Goal: Task Accomplishment & Management: Use online tool/utility

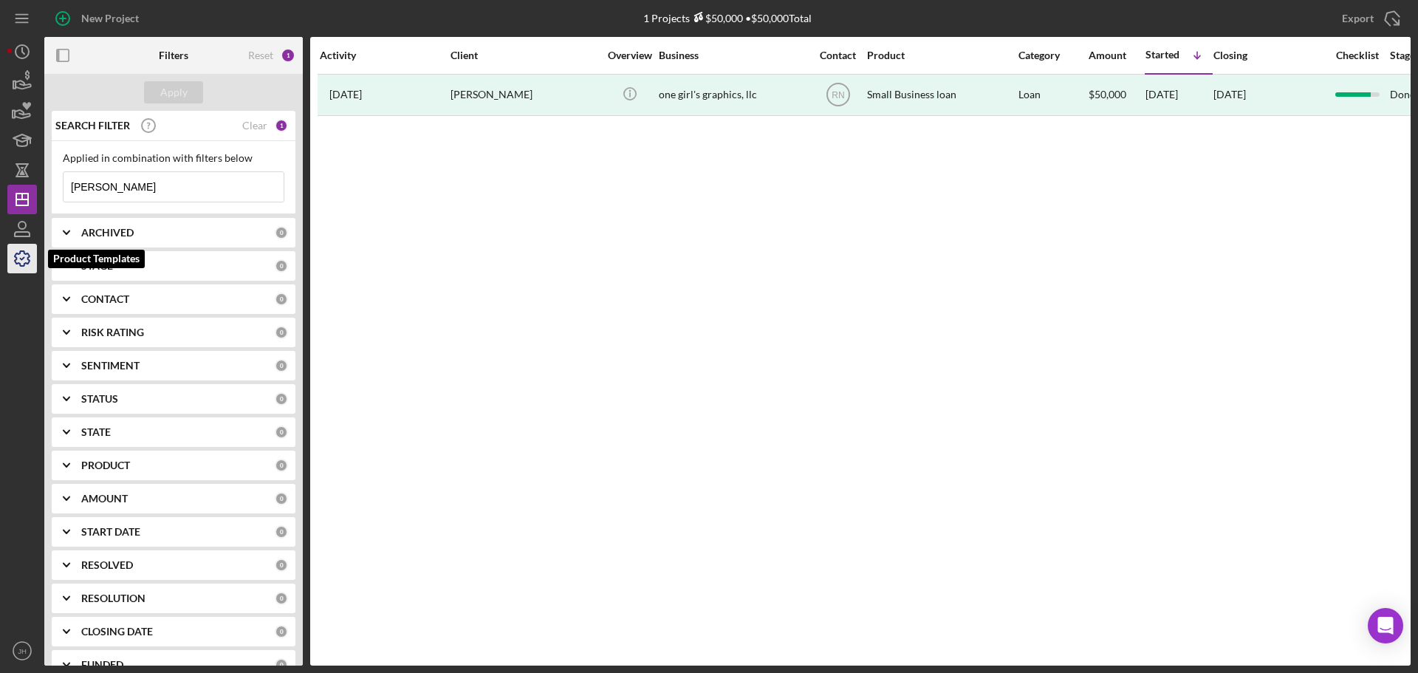
click at [24, 256] on icon "button" at bounding box center [22, 258] width 37 height 37
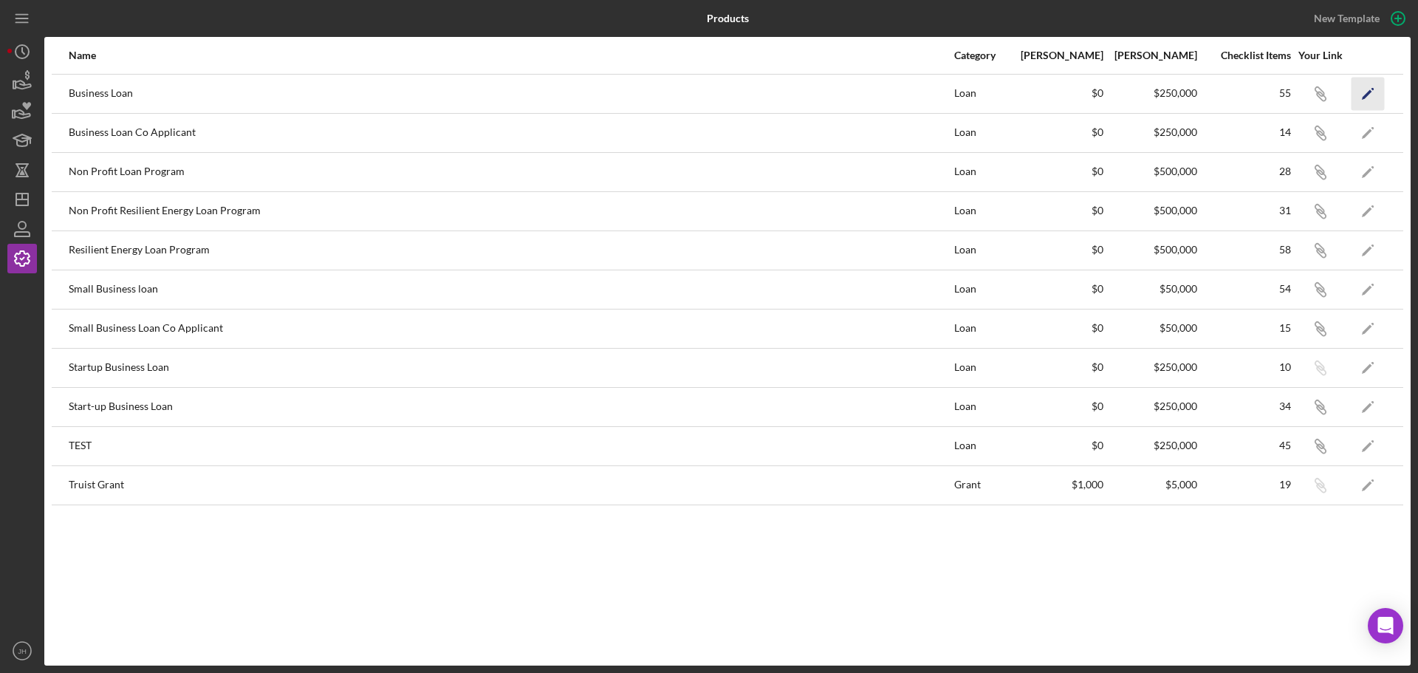
click at [1360, 91] on icon "Icon/Edit" at bounding box center [1367, 93] width 33 height 33
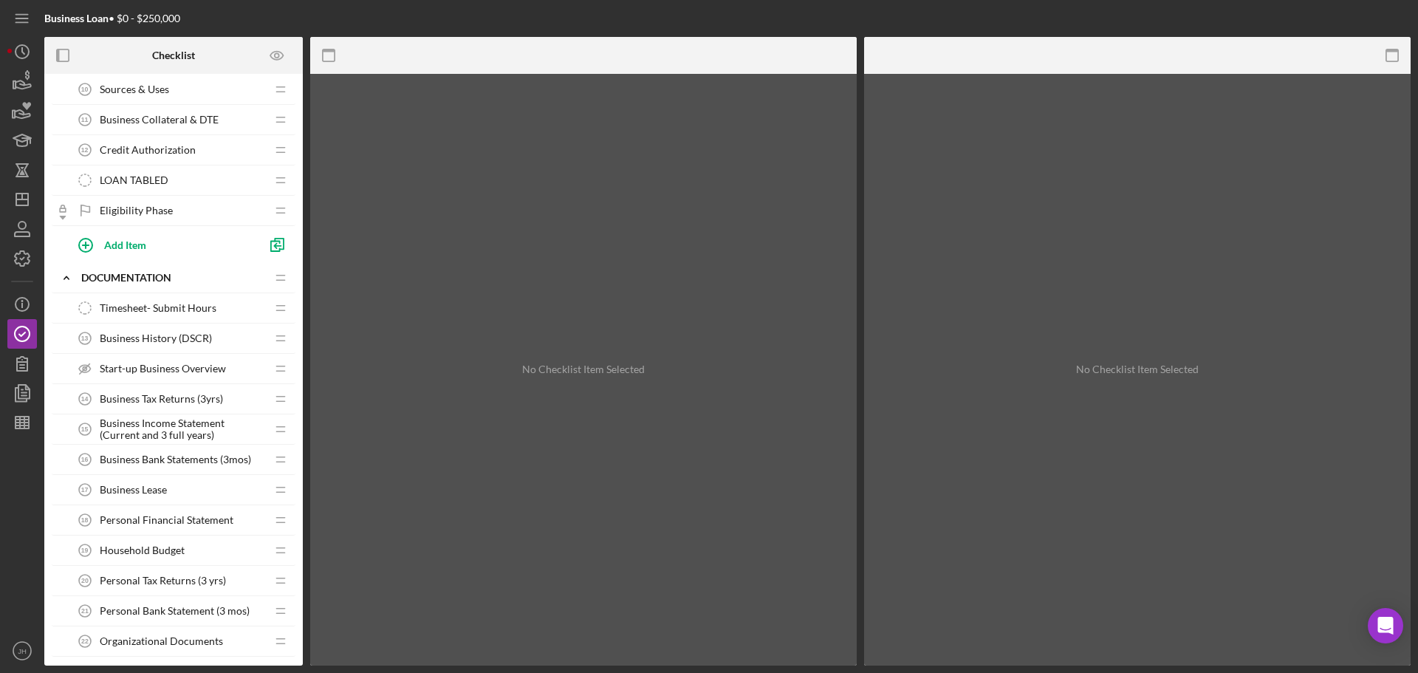
scroll to position [517, 0]
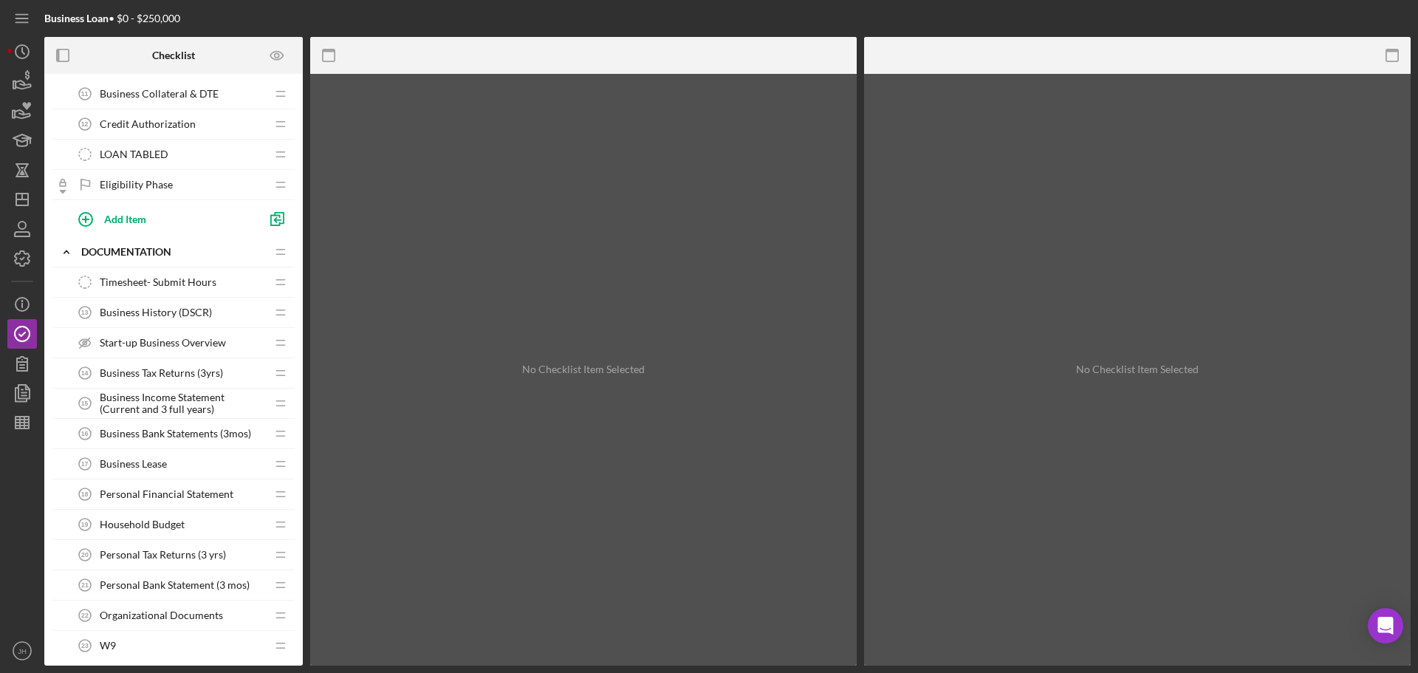
click at [143, 312] on span "Business History (DSCR)" at bounding box center [156, 312] width 112 height 12
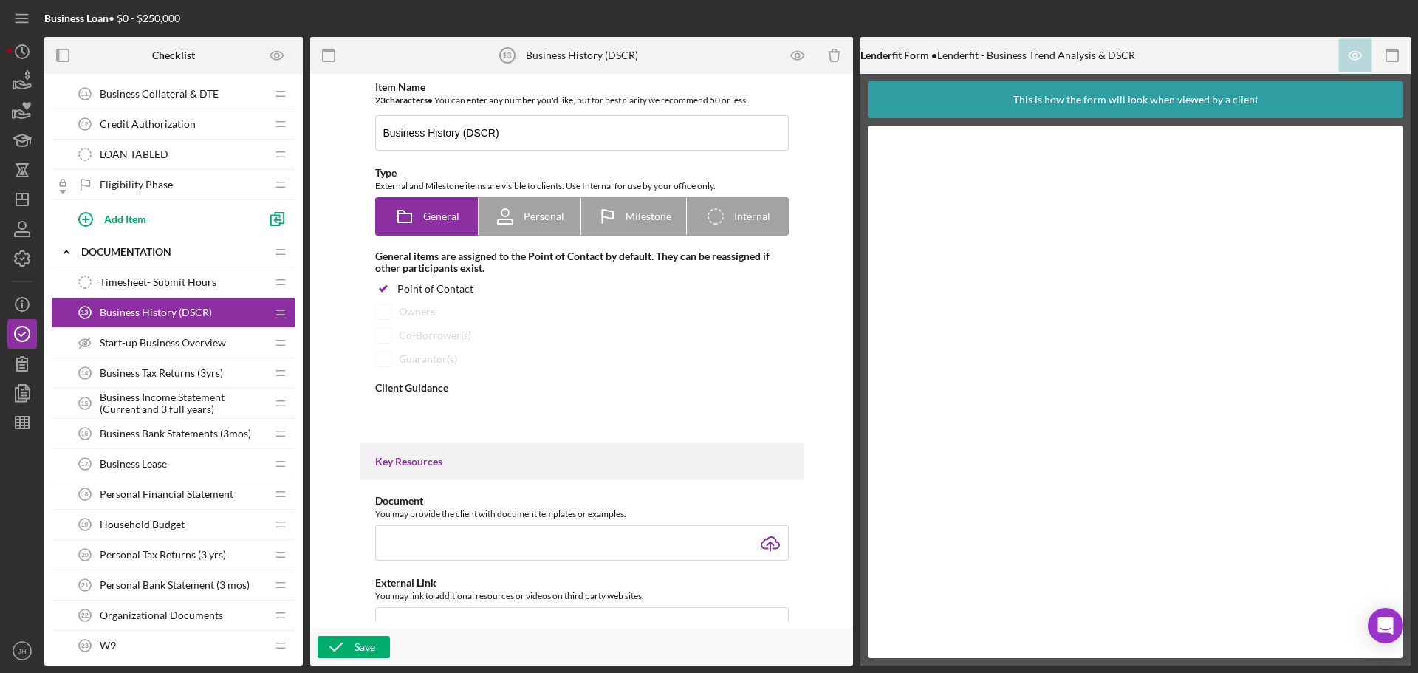
type textarea "<div>A debt to service coverage ration is calculated using your business revenu…"
type textarea "<div>Thanks! Please let us know if you need any help. We're here for you!</div>"
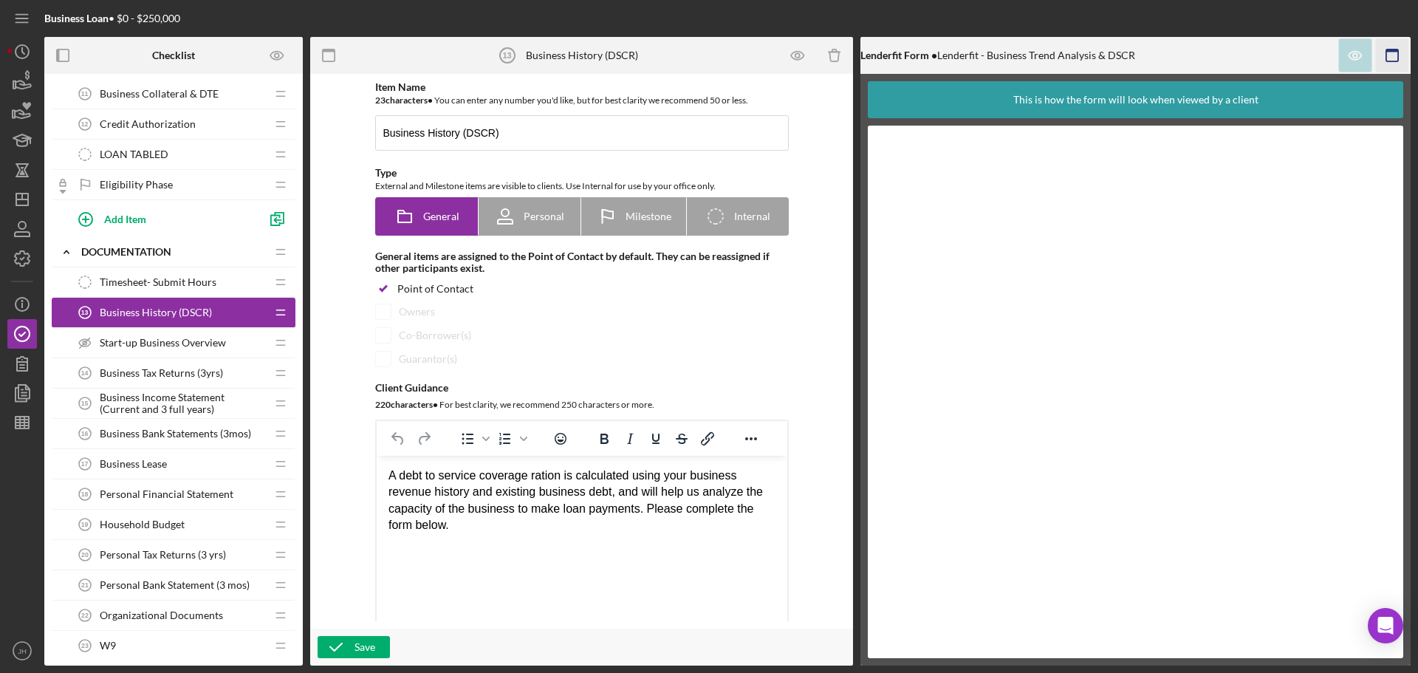
click at [1391, 55] on icon "button" at bounding box center [1392, 55] width 33 height 33
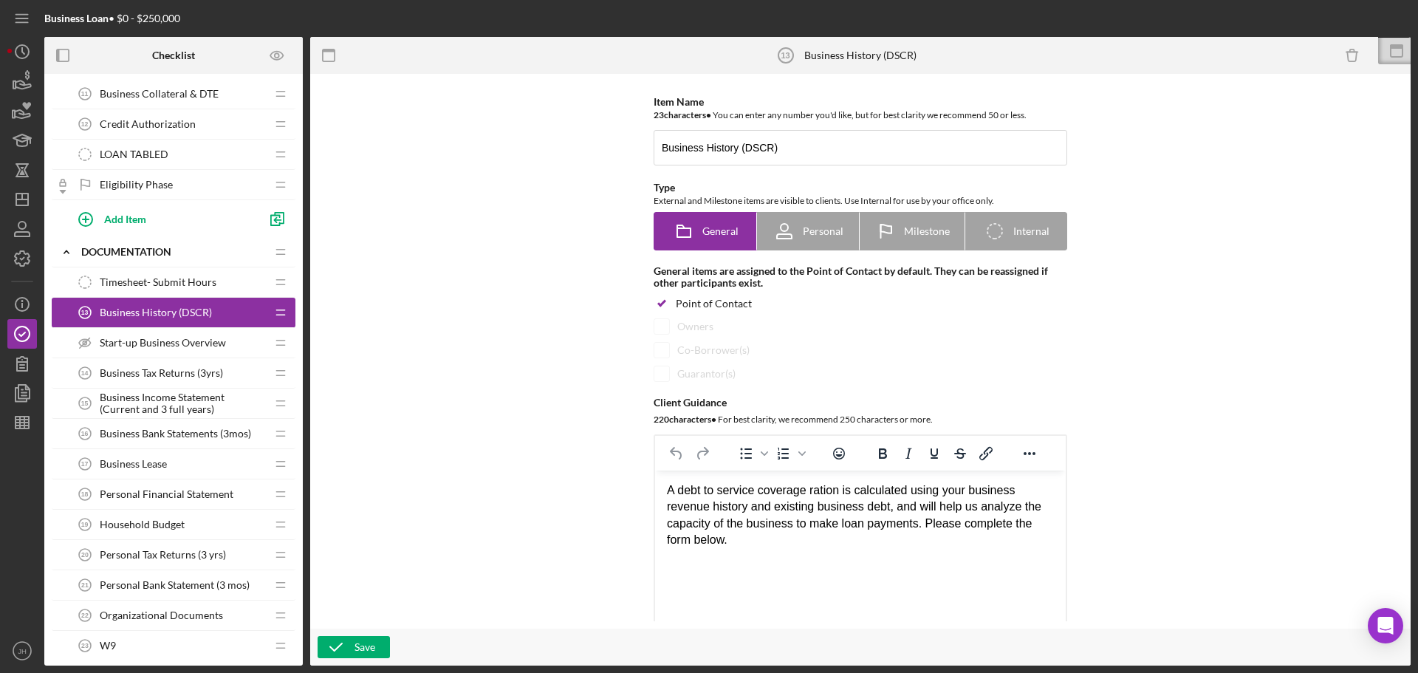
click at [163, 309] on span "Business History (DSCR)" at bounding box center [156, 312] width 112 height 12
click at [1393, 55] on icon at bounding box center [1396, 50] width 37 height 37
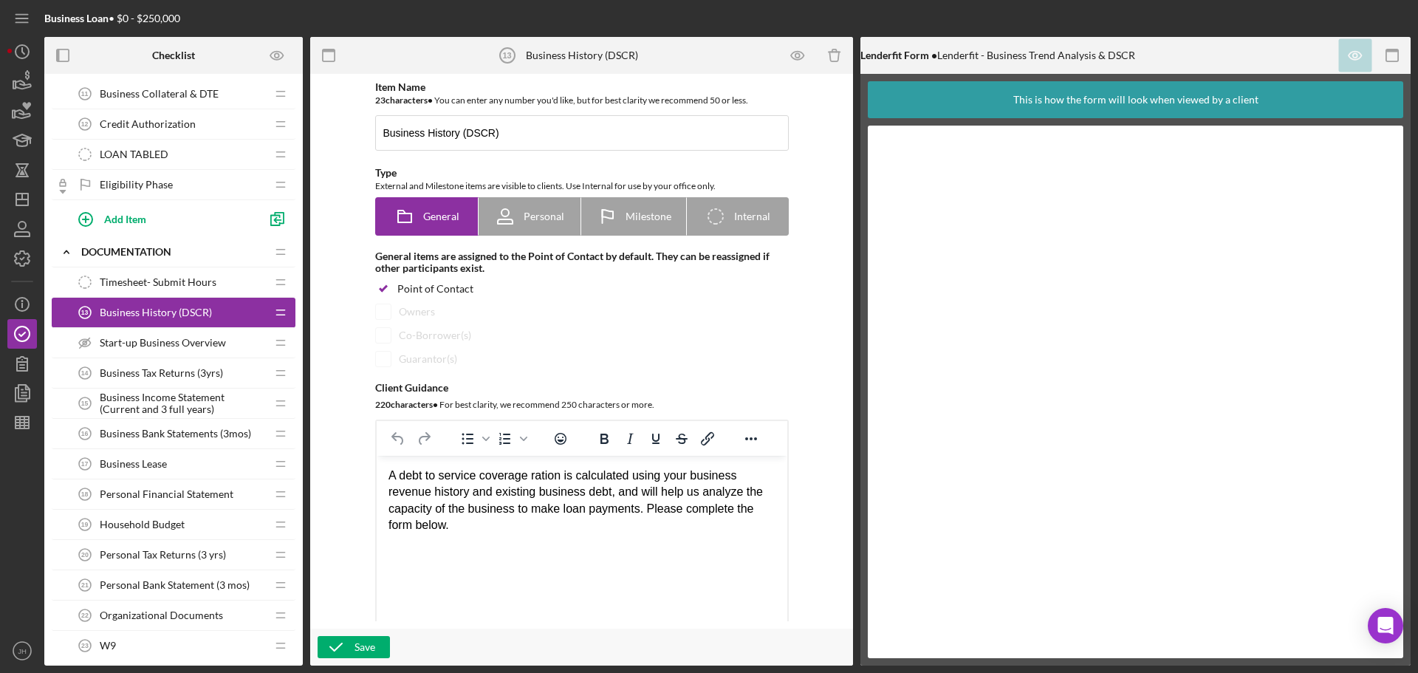
click at [1311, 56] on div at bounding box center [1273, 55] width 275 height 37
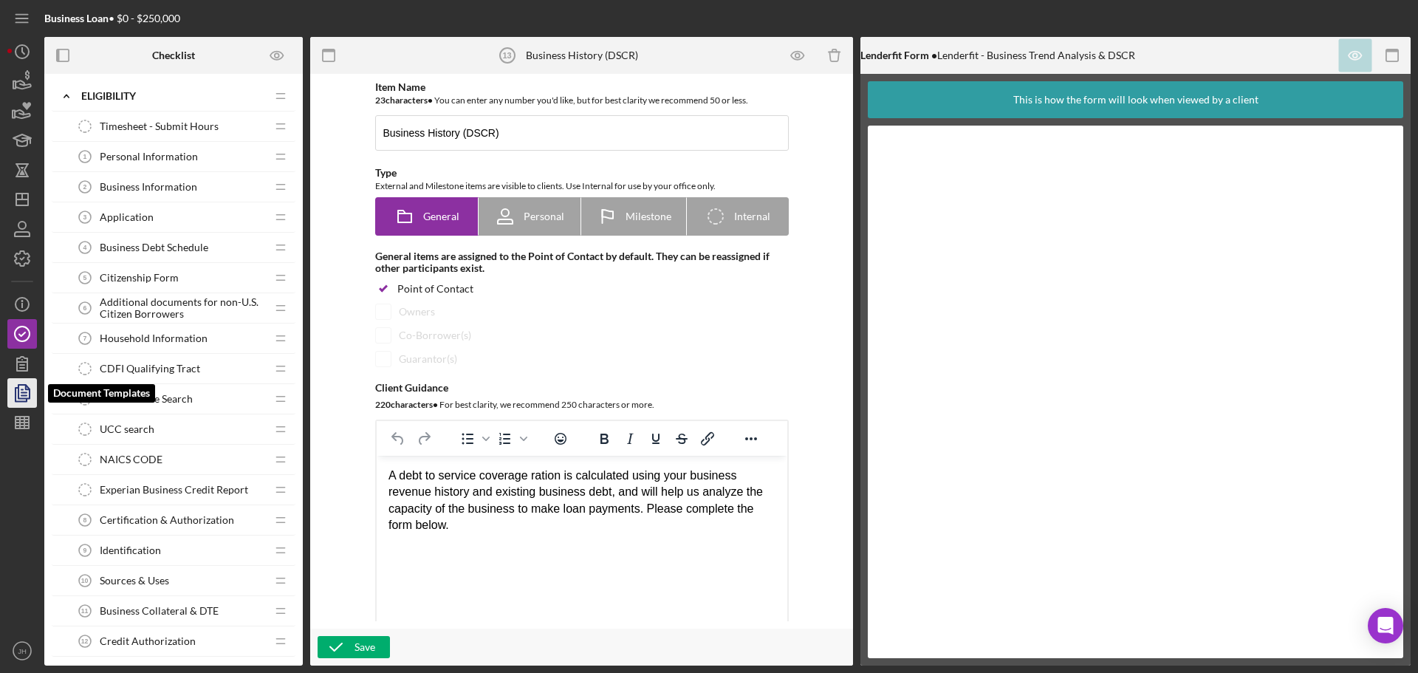
click at [20, 394] on icon "button" at bounding box center [22, 392] width 37 height 37
click at [123, 576] on span "Sources & Uses" at bounding box center [134, 580] width 69 height 12
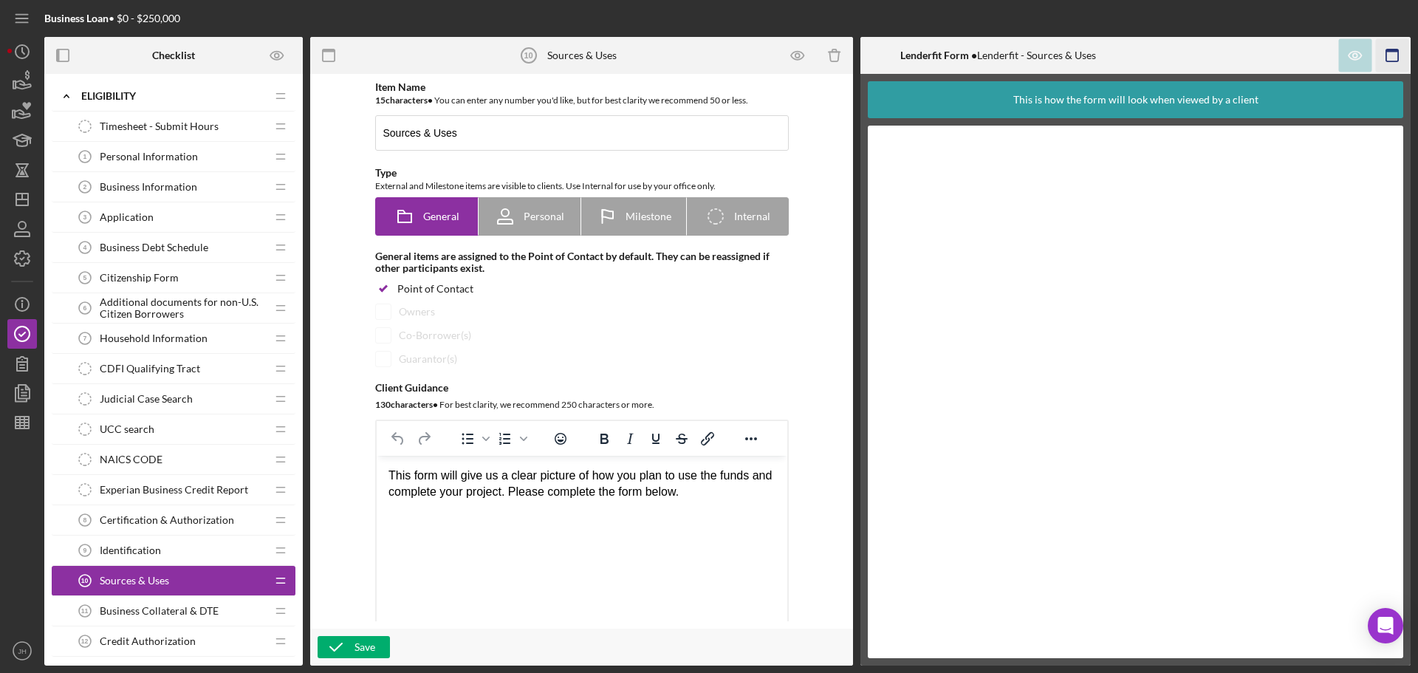
click at [1393, 44] on icon "button" at bounding box center [1392, 55] width 33 height 33
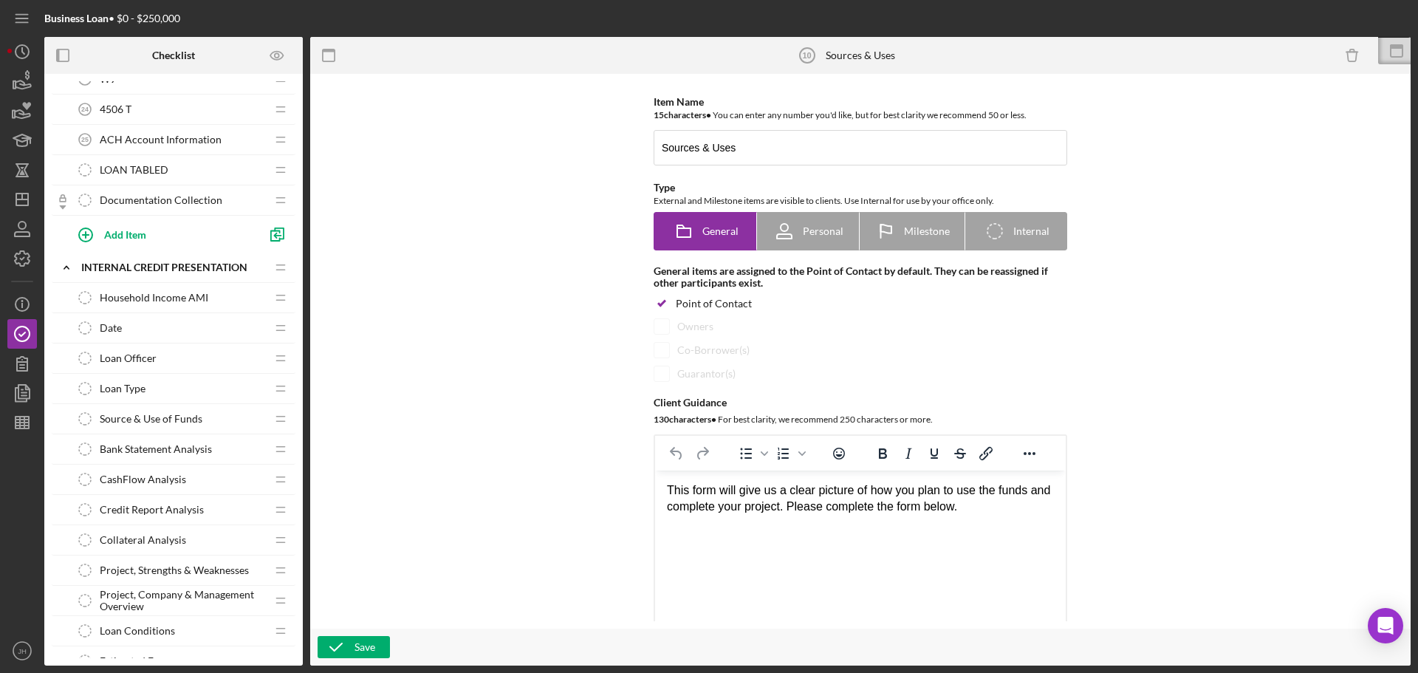
scroll to position [1061, 0]
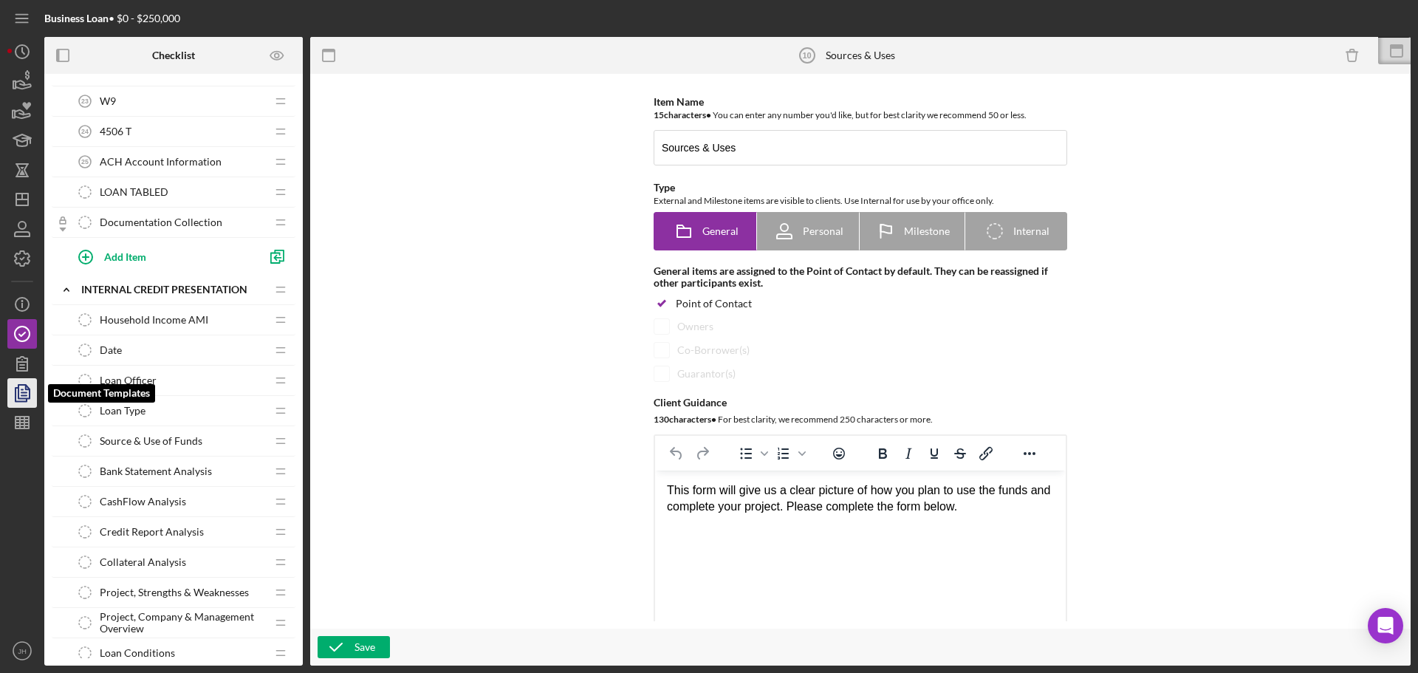
click at [21, 389] on icon "button" at bounding box center [22, 392] width 37 height 37
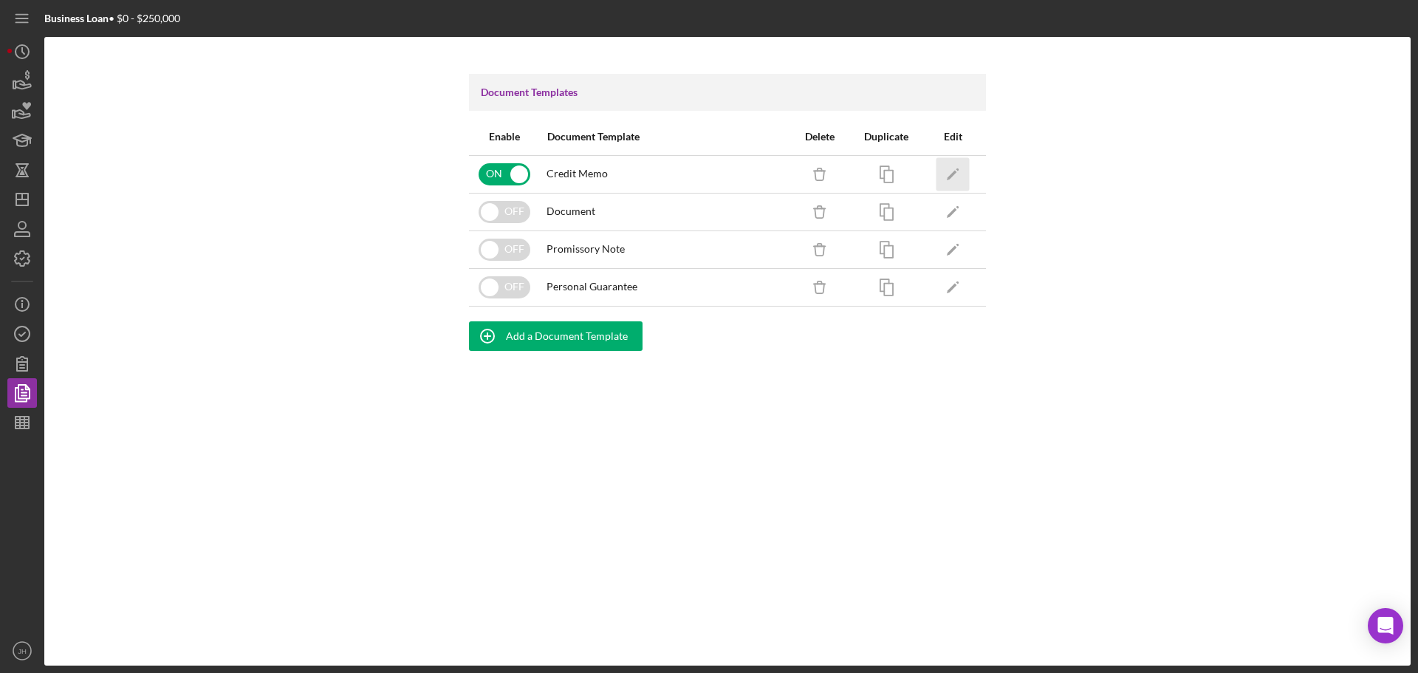
click at [951, 171] on icon "Icon/Edit" at bounding box center [952, 173] width 33 height 33
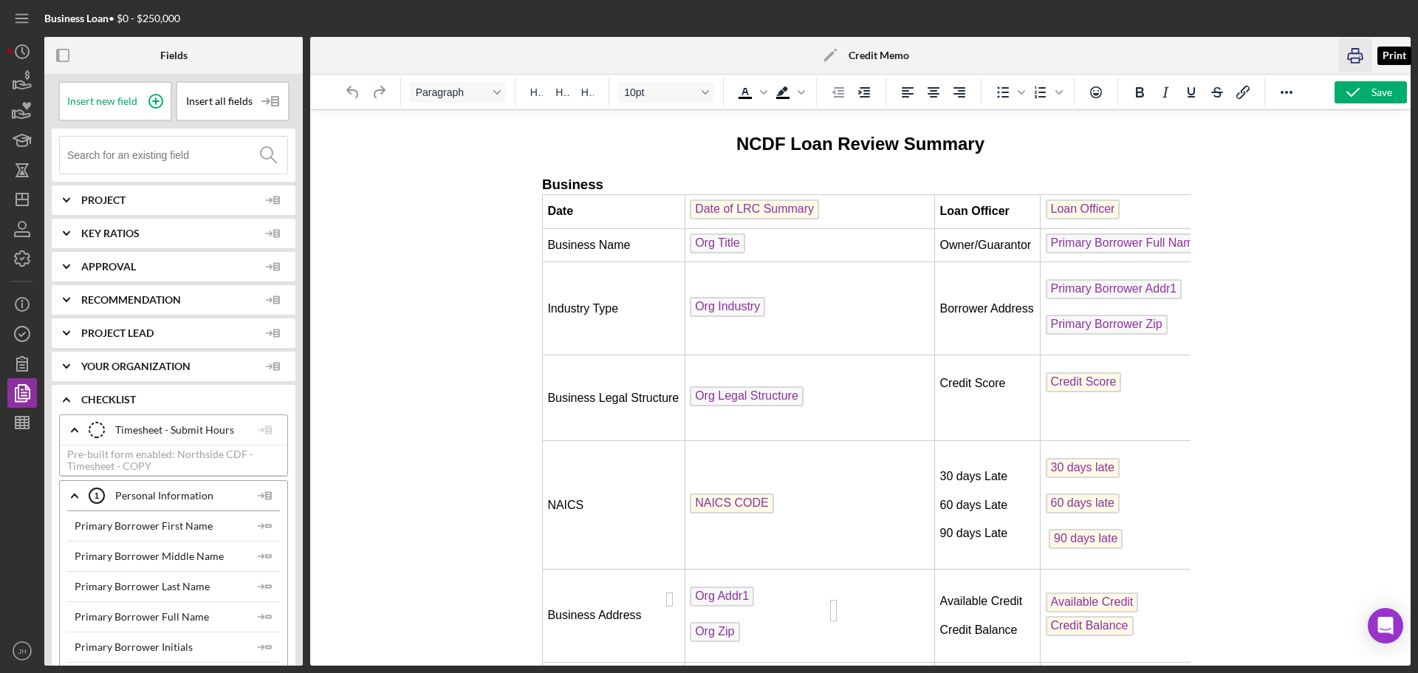
drag, startPoint x: 1357, startPoint y: 56, endPoint x: 528, endPoint y: 408, distance: 900.6
click at [1357, 56] on icon "button" at bounding box center [1355, 55] width 33 height 33
click at [18, 202] on icon "Icon/Dashboard" at bounding box center [22, 199] width 37 height 37
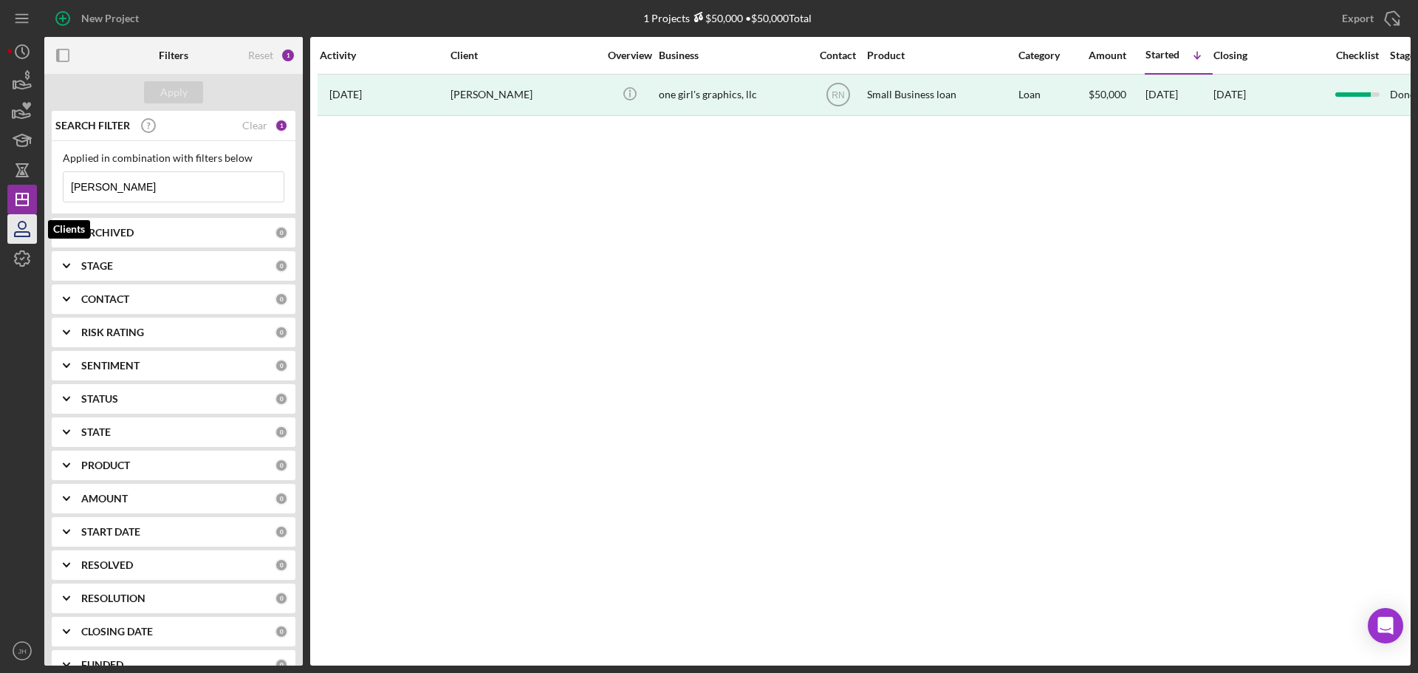
click at [16, 227] on icon "button" at bounding box center [22, 228] width 37 height 37
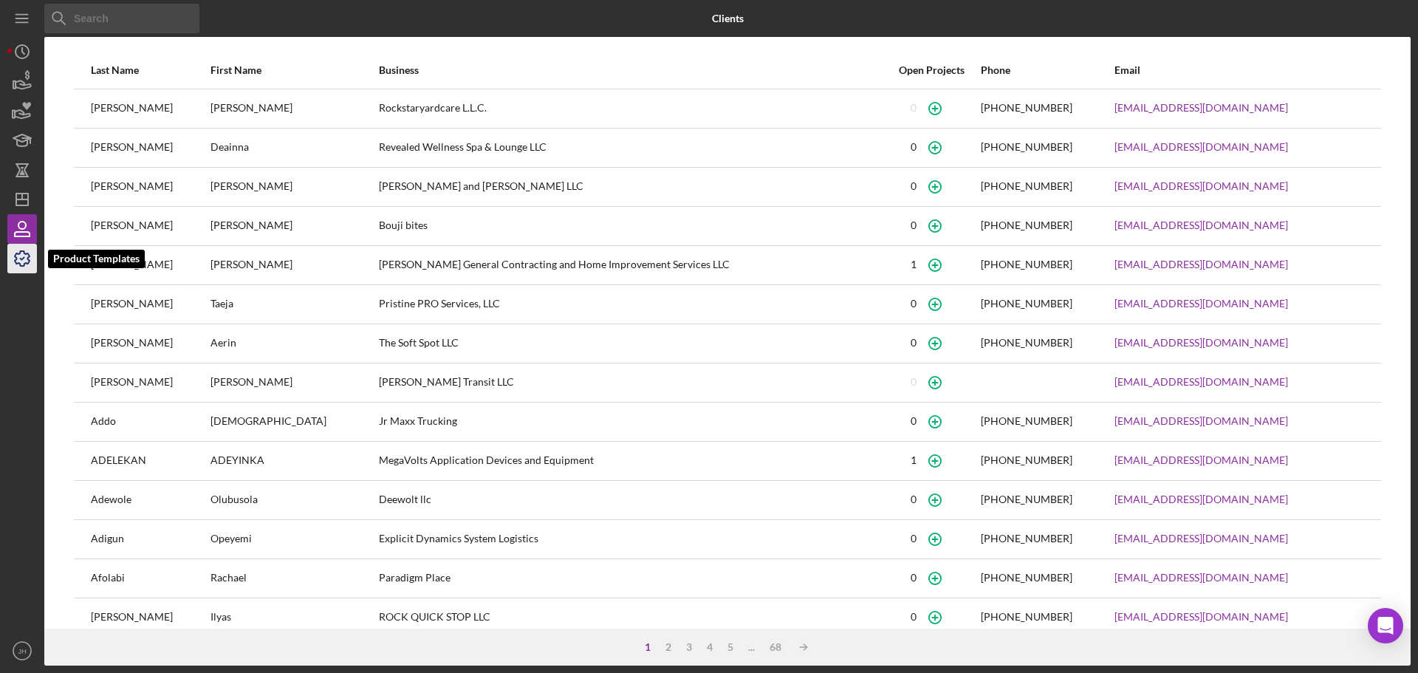
click at [23, 253] on icon "button" at bounding box center [22, 258] width 37 height 37
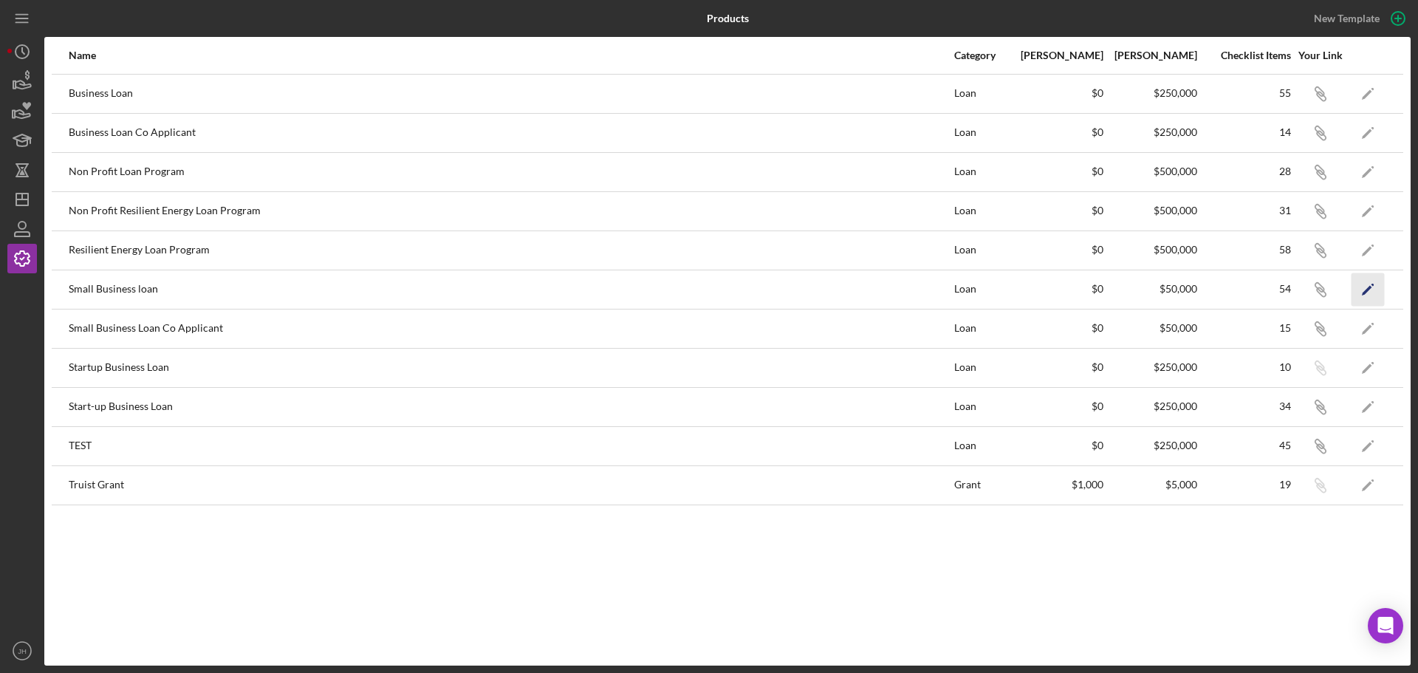
click at [1364, 286] on icon "Icon/Edit" at bounding box center [1367, 288] width 33 height 33
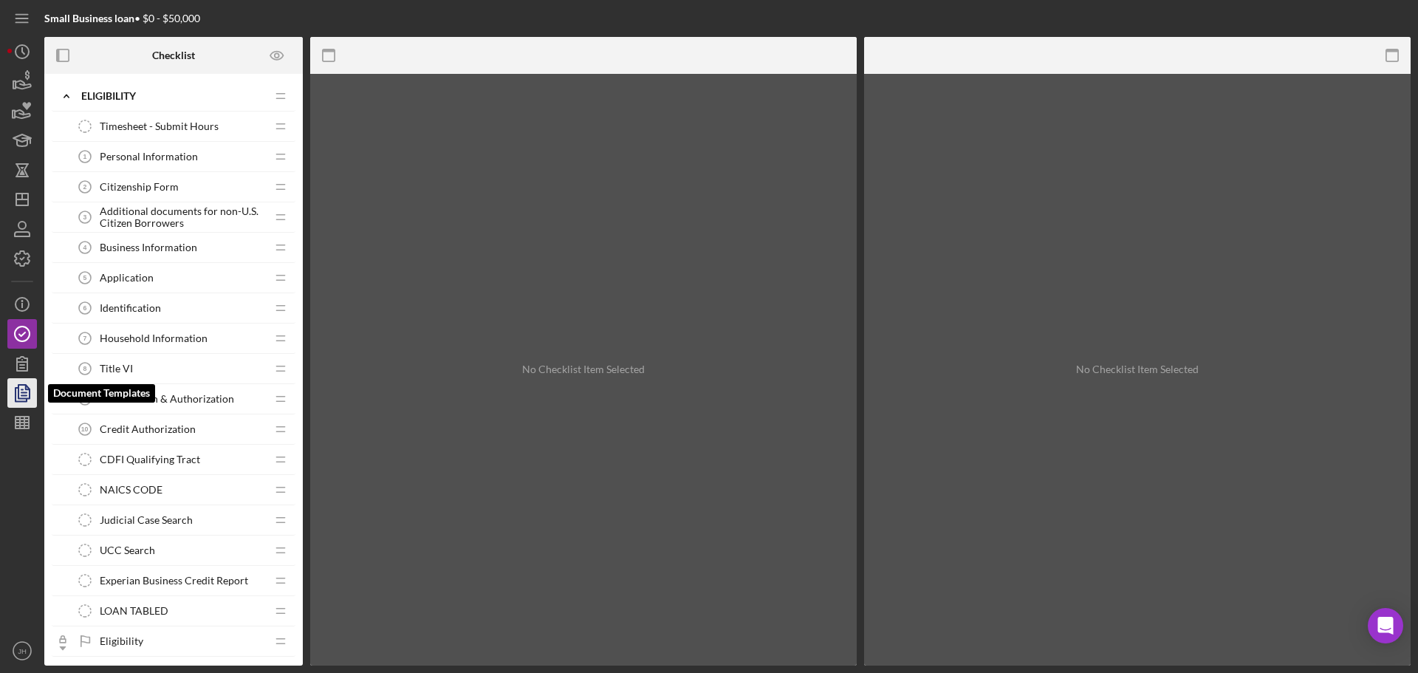
click at [20, 390] on icon "button" at bounding box center [22, 392] width 37 height 37
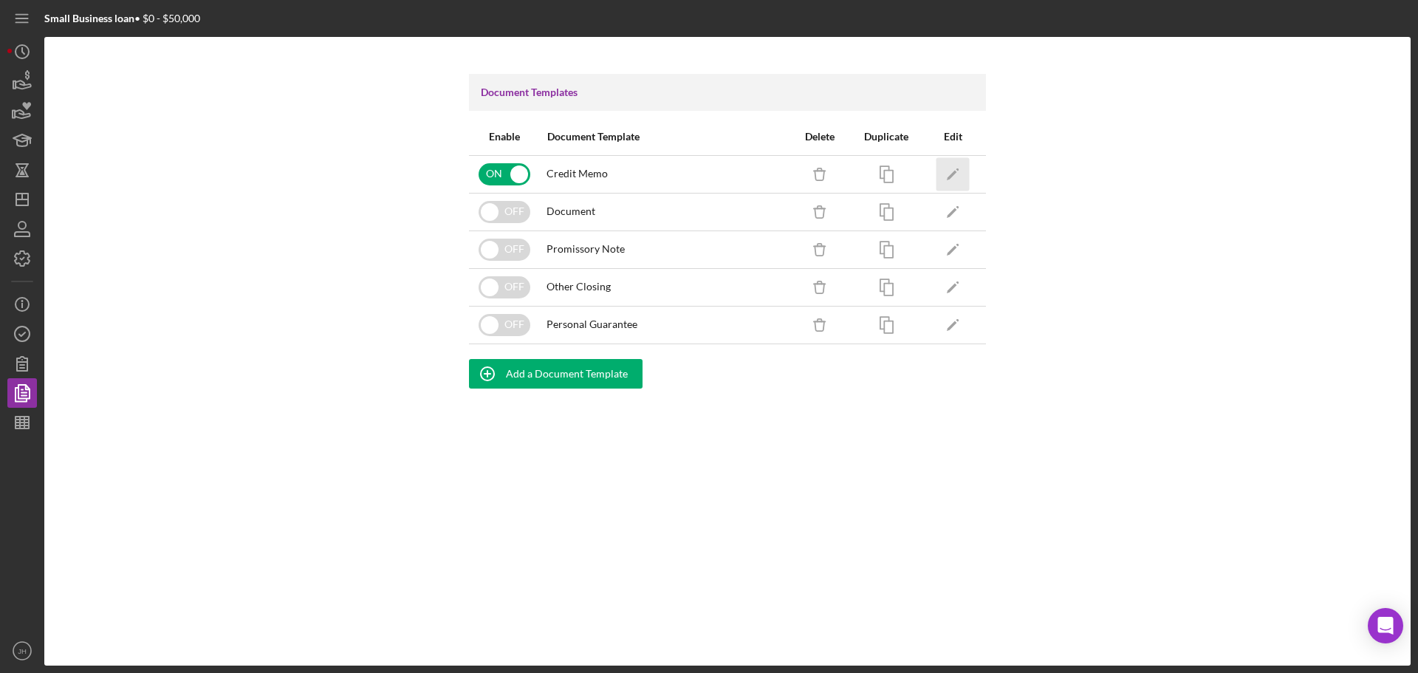
click at [955, 173] on icon "Icon/Edit" at bounding box center [952, 173] width 33 height 33
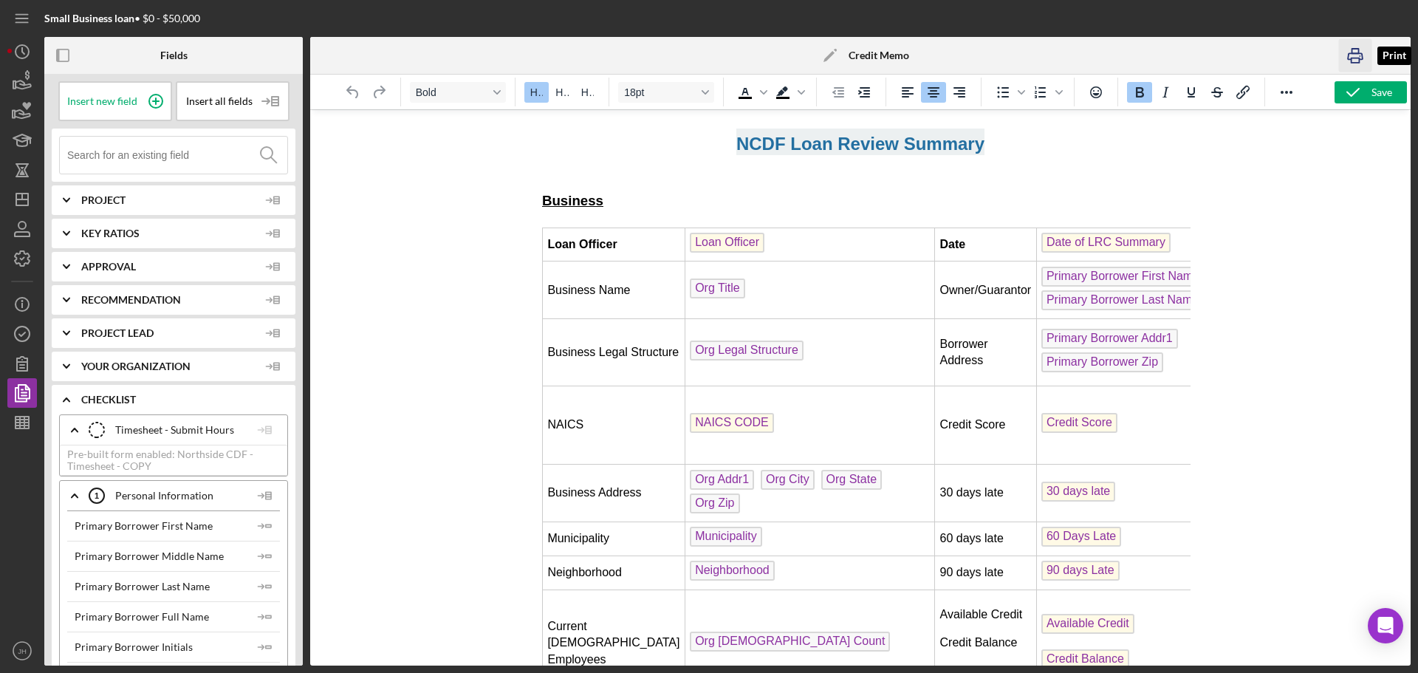
click at [1358, 58] on rect "button" at bounding box center [1355, 60] width 8 height 4
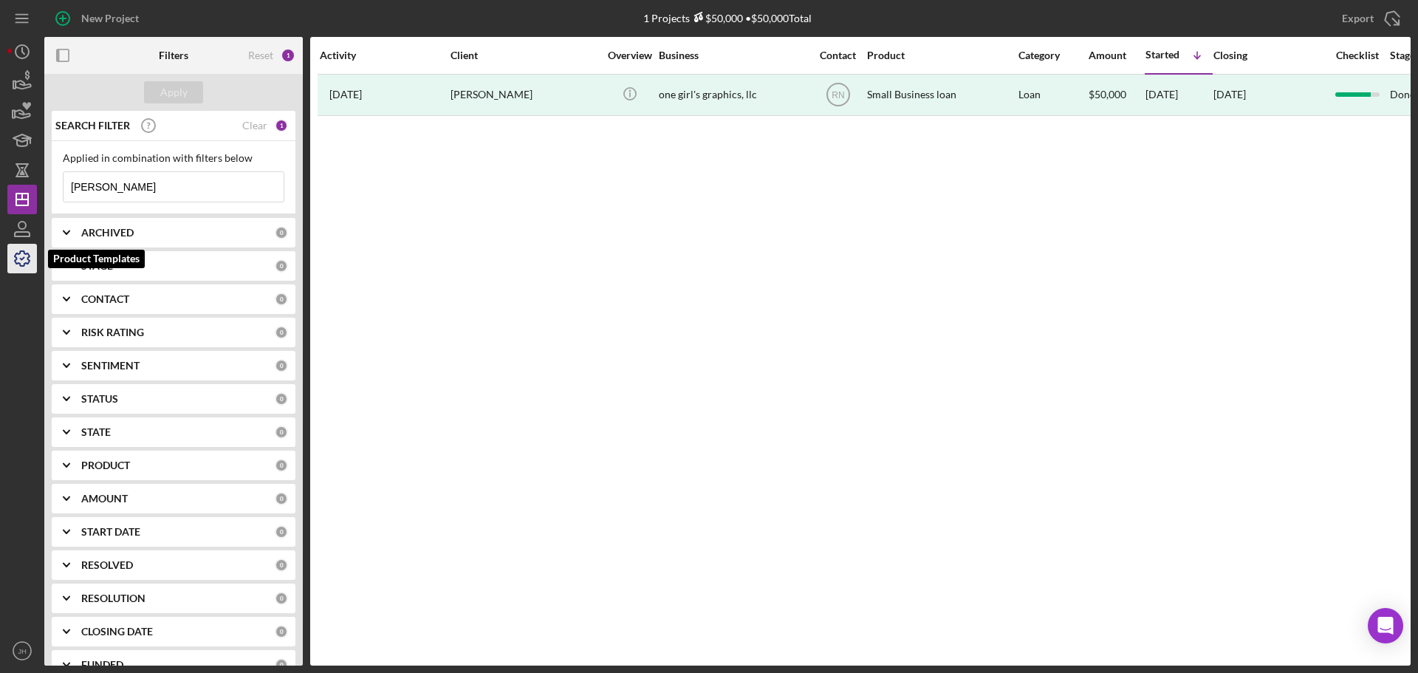
click at [24, 253] on icon "button" at bounding box center [22, 258] width 15 height 15
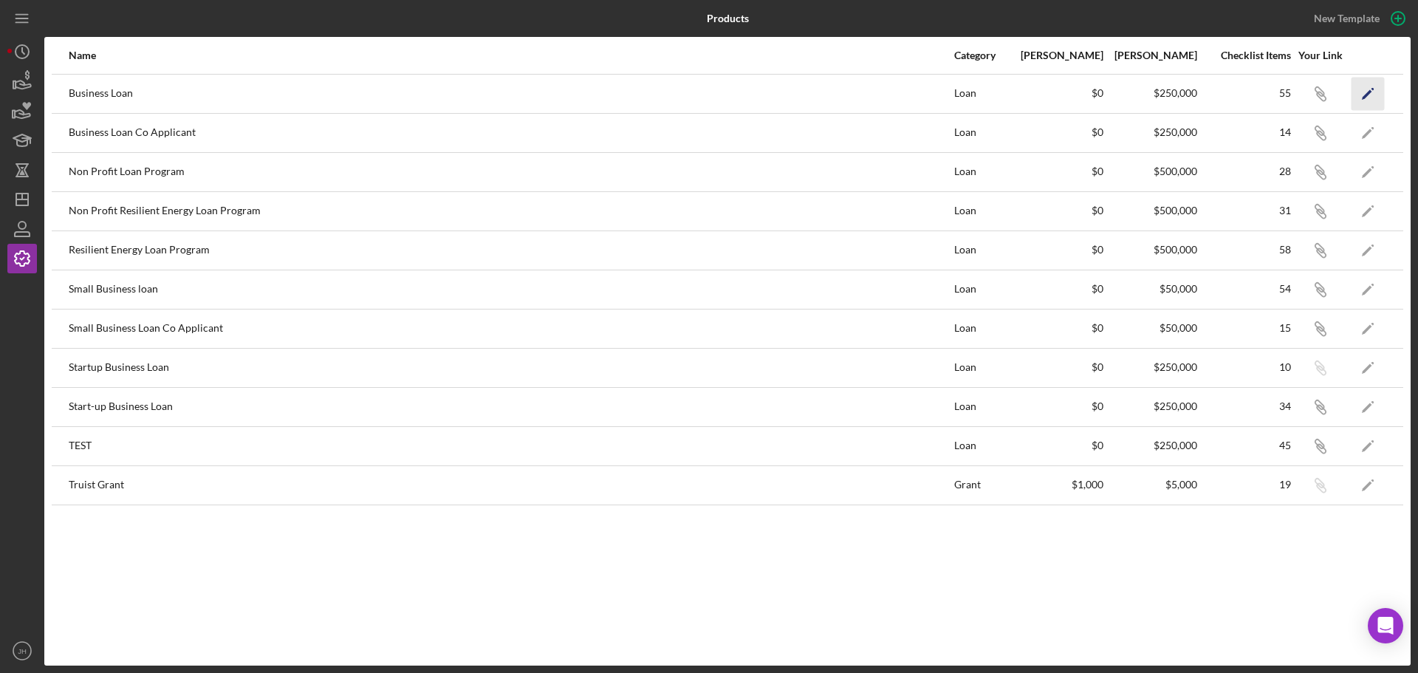
click at [1365, 93] on icon "Icon/Edit" at bounding box center [1367, 93] width 33 height 33
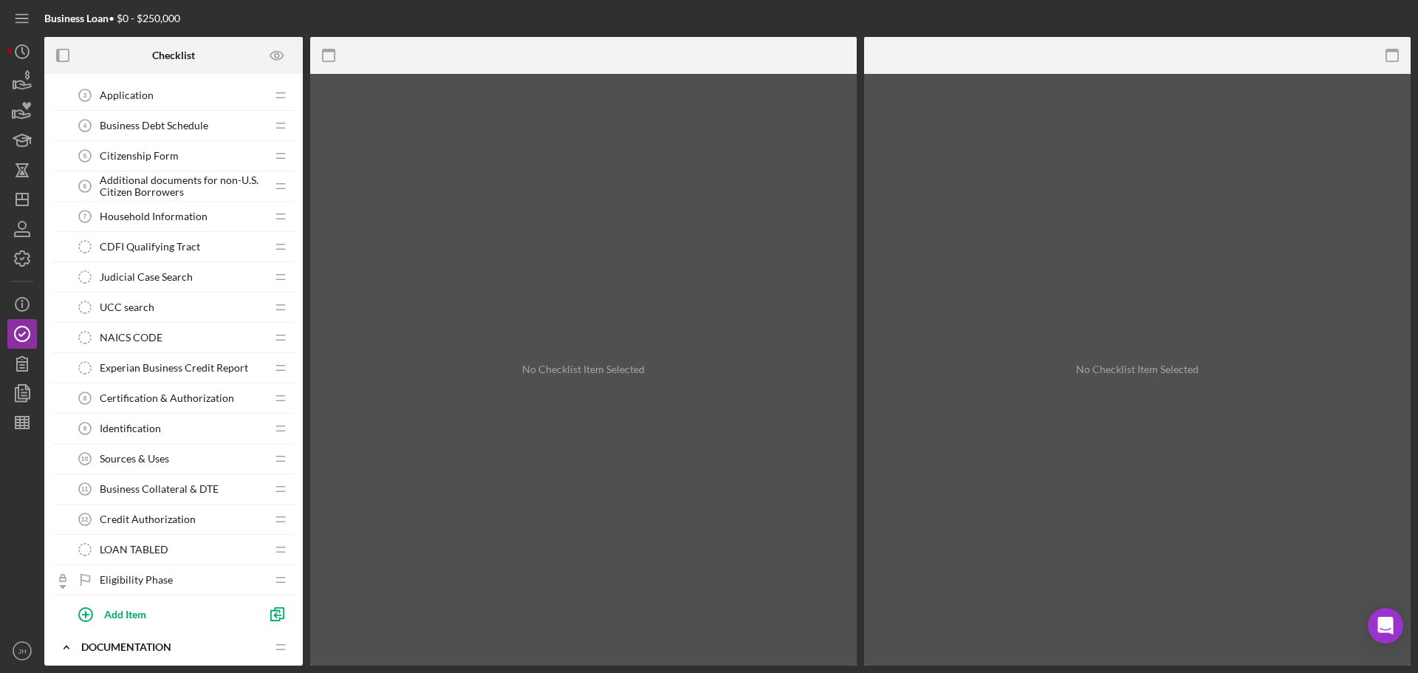
scroll to position [148, 0]
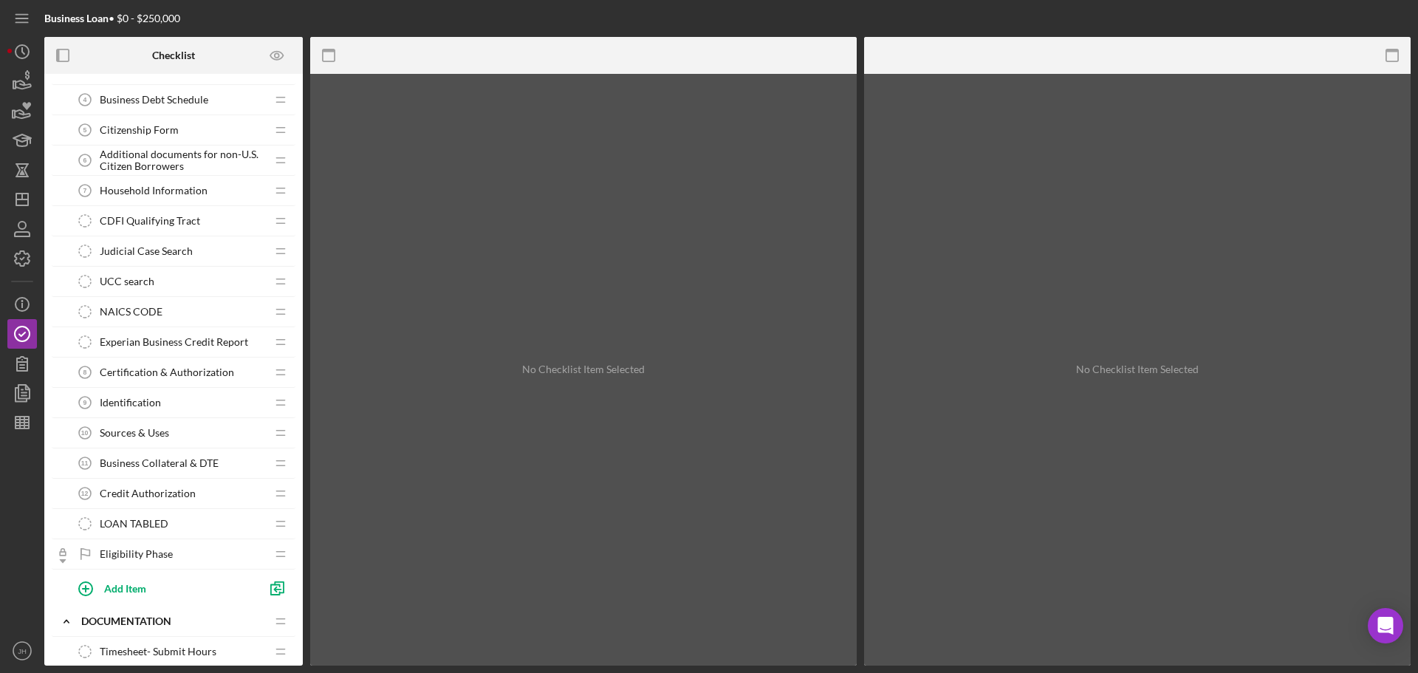
click at [164, 245] on span "Judicial Case Search" at bounding box center [146, 251] width 93 height 12
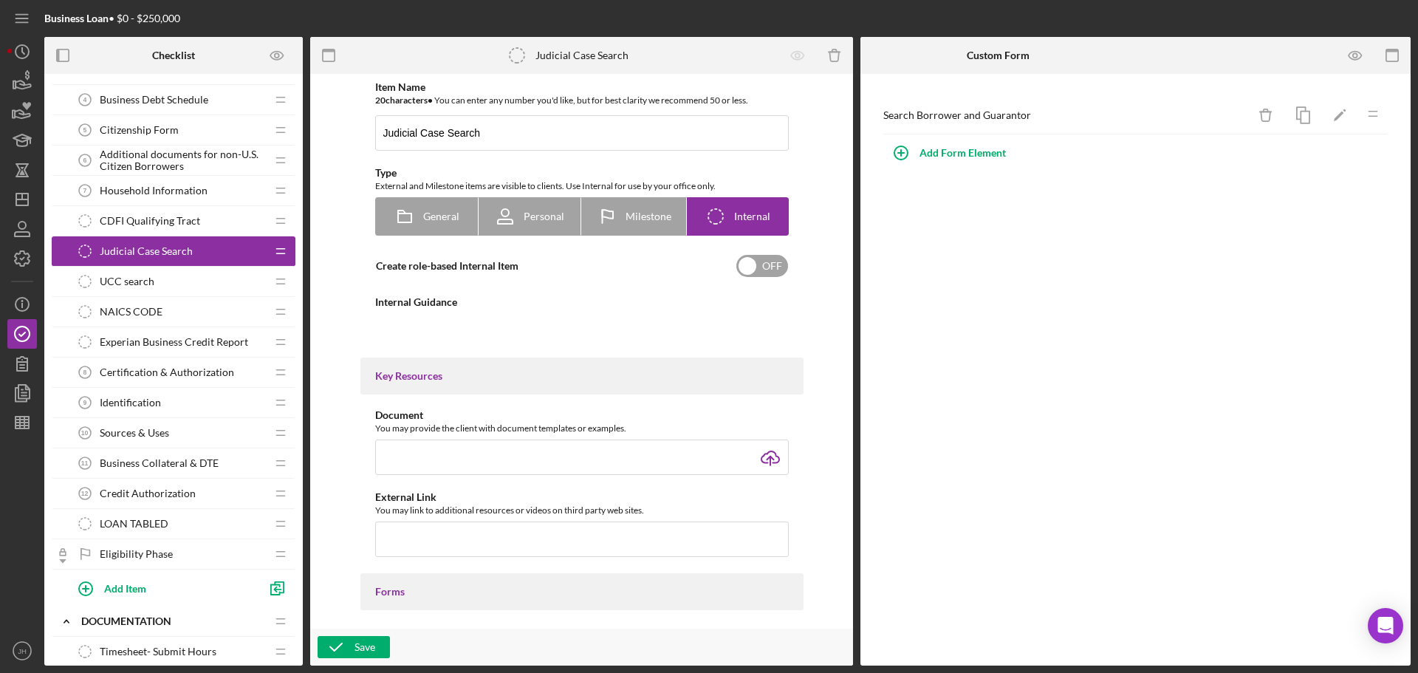
type textarea "<div><a href="https://dcr.alleghenycounty.us/Civil/LoginSearch.aspx">https://dc…"
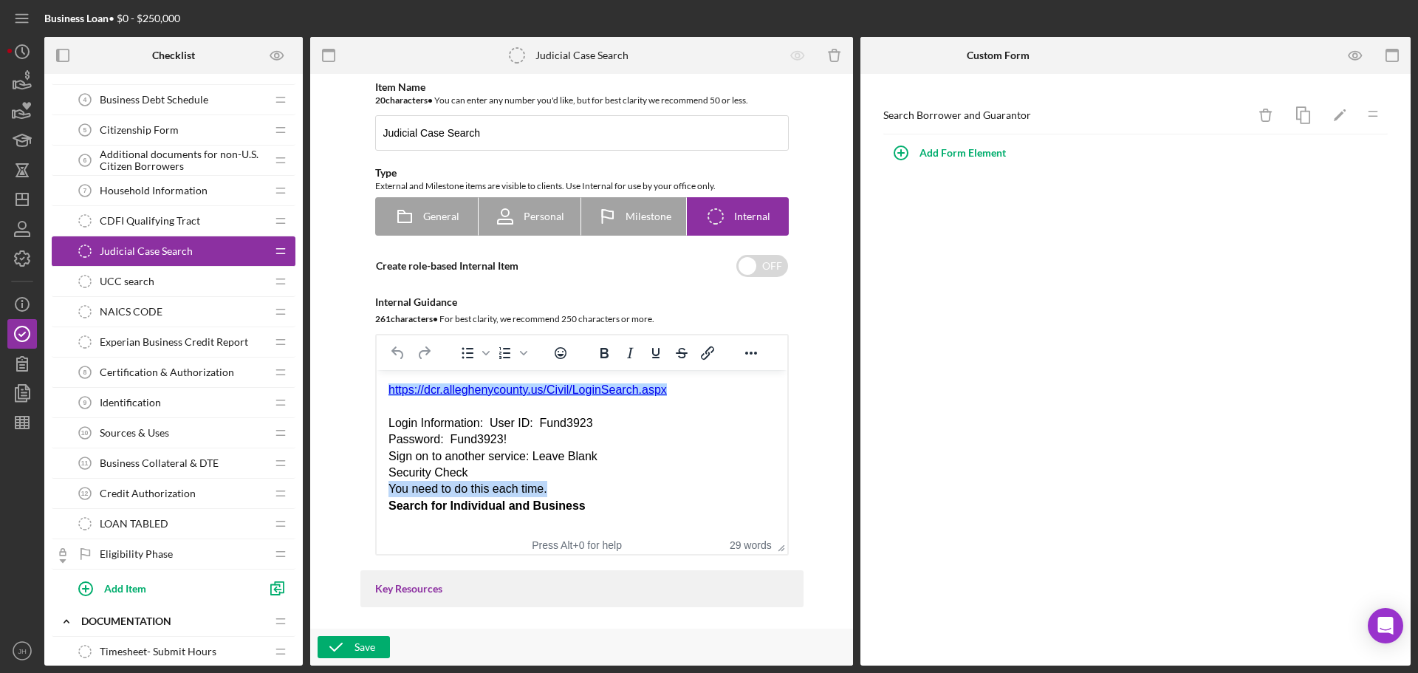
click at [634, 478] on body "﻿https://dcr.alleghenycounty.us/Civil/LoginSearch.aspx Login Information: User …" at bounding box center [581, 448] width 387 height 132
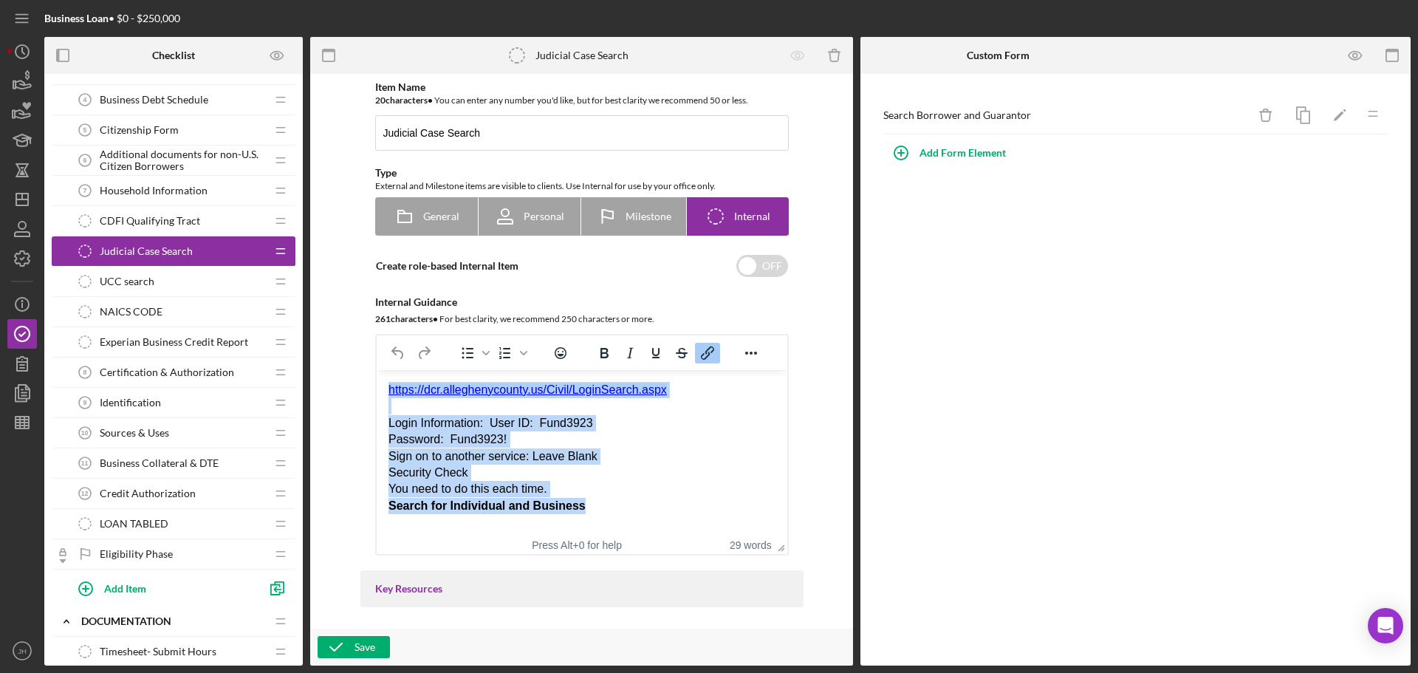
drag, startPoint x: 388, startPoint y: 385, endPoint x: 642, endPoint y: 519, distance: 287.0
click at [646, 521] on html "﻿https://dcr.alleghenycounty.us/Civil/LoginSearch.aspx Login Information: User …" at bounding box center [581, 448] width 411 height 156
copy body "https://dcr.alleghenycounty.us/Civil/LoginSearch.aspx Login Information: User I…"
